Goal: Navigation & Orientation: Find specific page/section

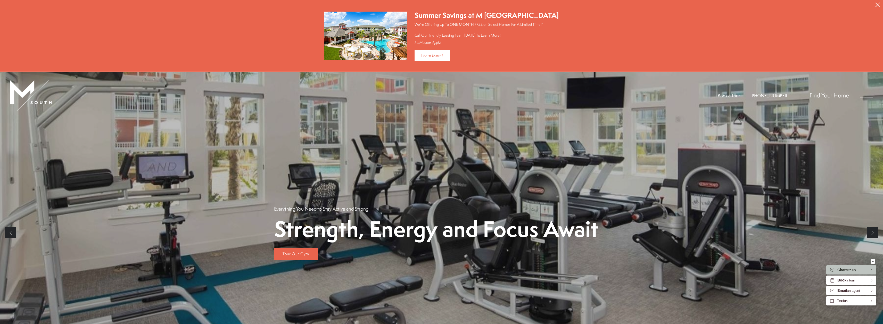
click at [880, 4] on button "Proceed To Website" at bounding box center [877, 5] width 11 height 10
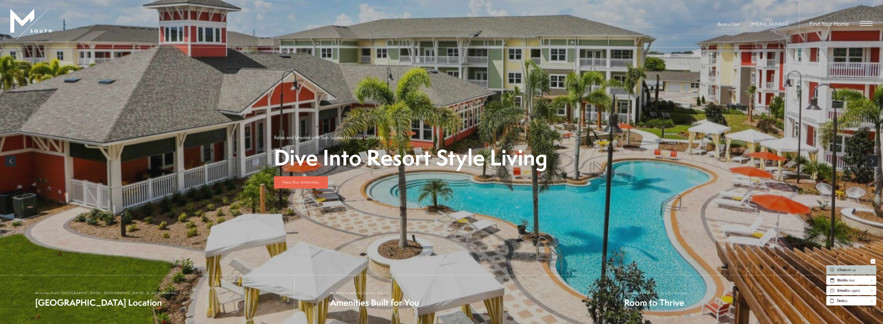
click at [844, 118] on div at bounding box center [441, 162] width 883 height 324
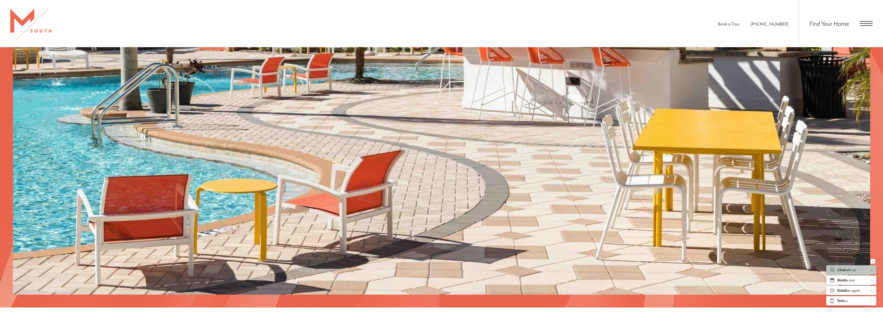
scroll to position [1446, 0]
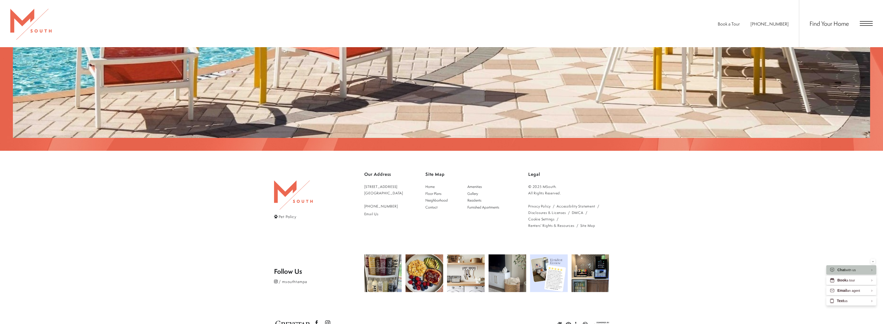
click at [863, 23] on span "Open Menu" at bounding box center [866, 23] width 13 height 1
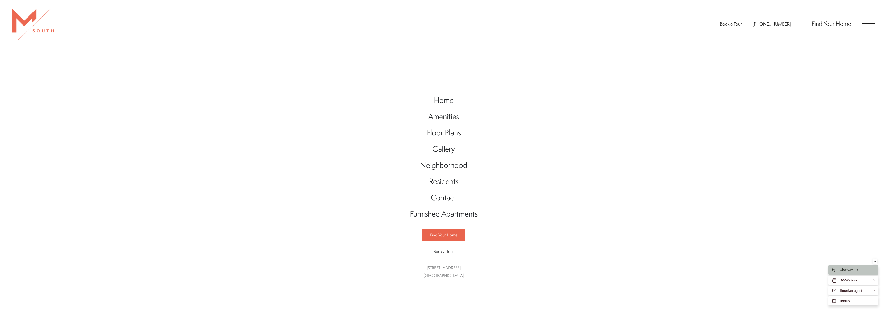
scroll to position [0, 0]
drag, startPoint x: 607, startPoint y: 235, endPoint x: 642, endPoint y: 226, distance: 36.0
click at [639, 226] on div "Home Amenities Floor Plans Gallery Neighborhood Residents Contact" at bounding box center [443, 185] width 887 height 277
click at [444, 198] on span "Contact" at bounding box center [444, 197] width 26 height 11
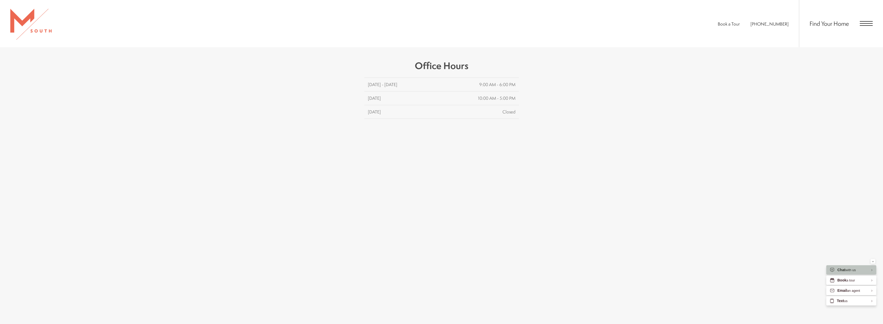
click at [666, 215] on div "Have questions or ready to schedule a tour? Our team at M South is here to help…" at bounding box center [441, 120] width 883 height 431
click at [206, 189] on div "Have questions or ready to schedule a tour? Our team at M South is here to help…" at bounding box center [441, 76] width 883 height 343
